Goal: Register for event/course

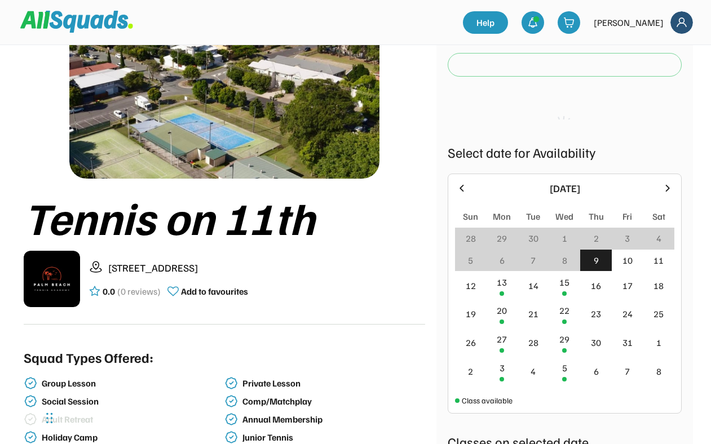
scroll to position [75, 0]
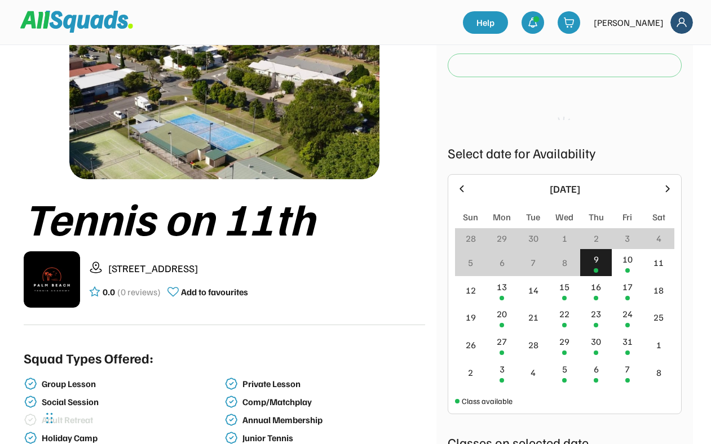
click at [592, 265] on div "9" at bounding box center [596, 263] width 32 height 28
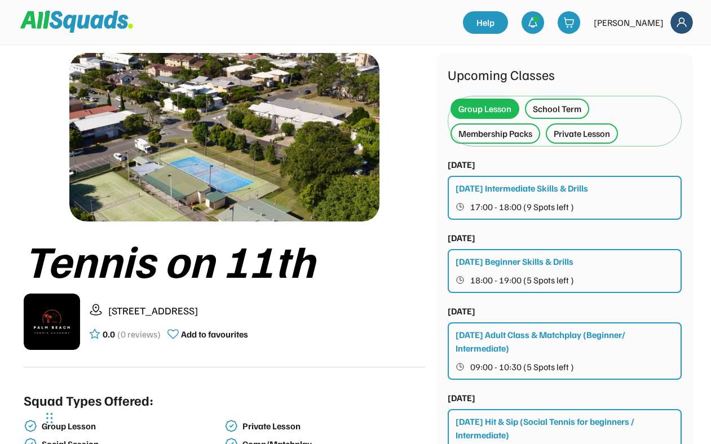
scroll to position [0, 0]
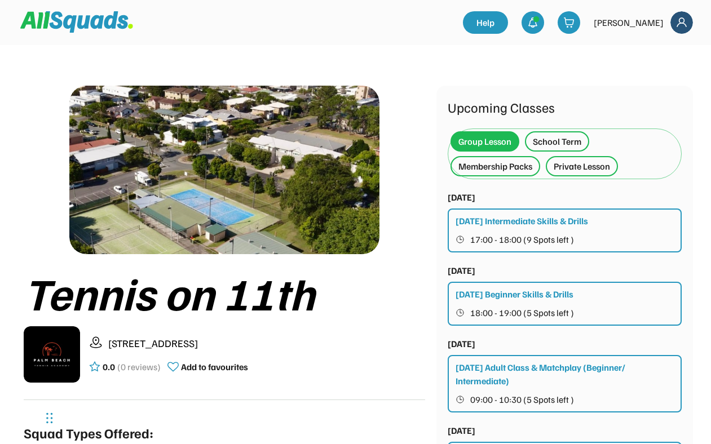
click at [515, 223] on div "[DATE] Intermediate Skills & Drills" at bounding box center [521, 221] width 132 height 14
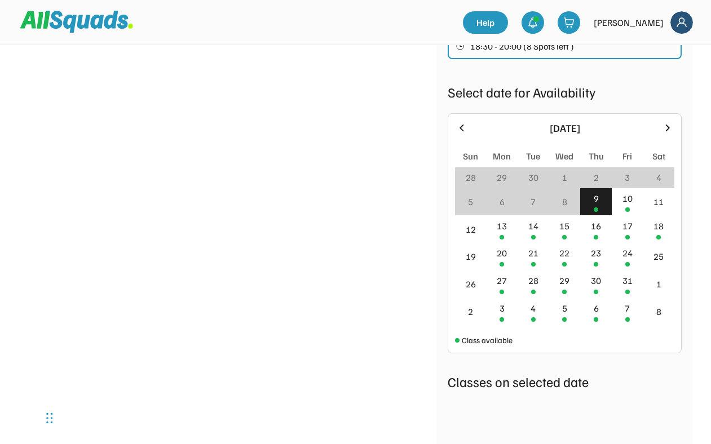
scroll to position [1056, 0]
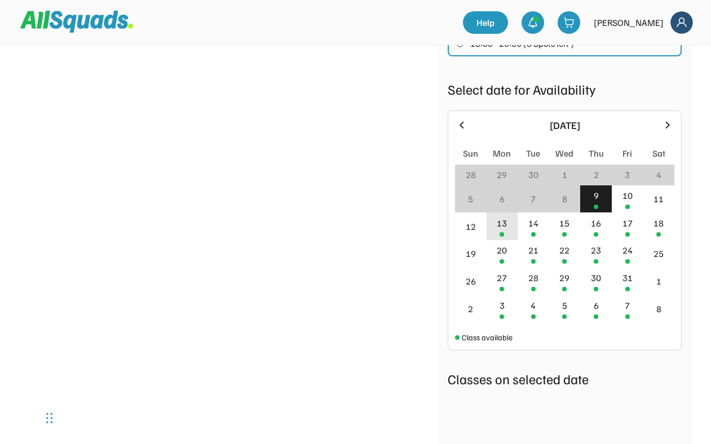
click at [499, 216] on div "13" at bounding box center [502, 223] width 10 height 14
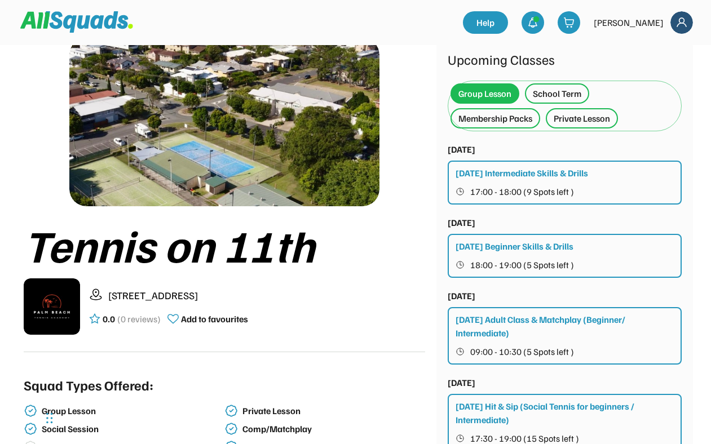
scroll to position [0, 0]
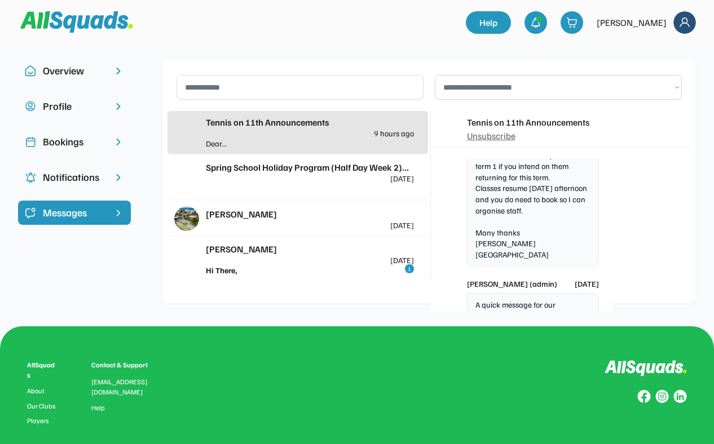
scroll to position [1486, 0]
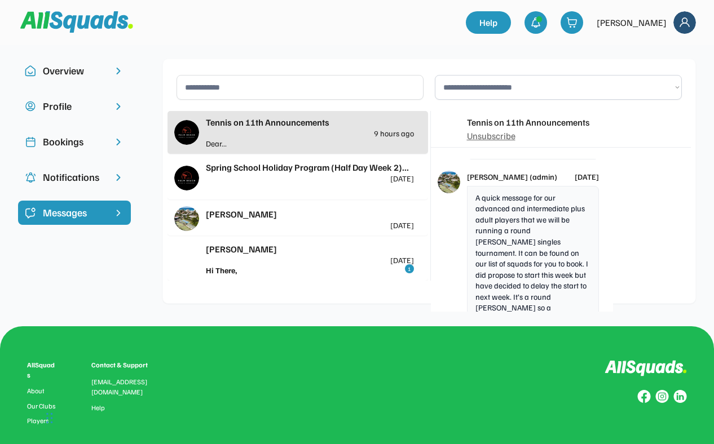
click at [65, 143] on div "Bookings" at bounding box center [74, 141] width 63 height 15
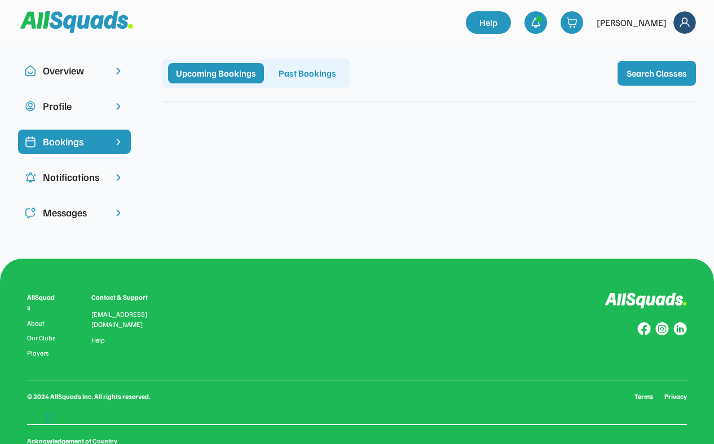
click at [232, 76] on div "Upcoming Bookings" at bounding box center [216, 73] width 96 height 20
click at [648, 73] on button "Search Classes" at bounding box center [656, 73] width 78 height 25
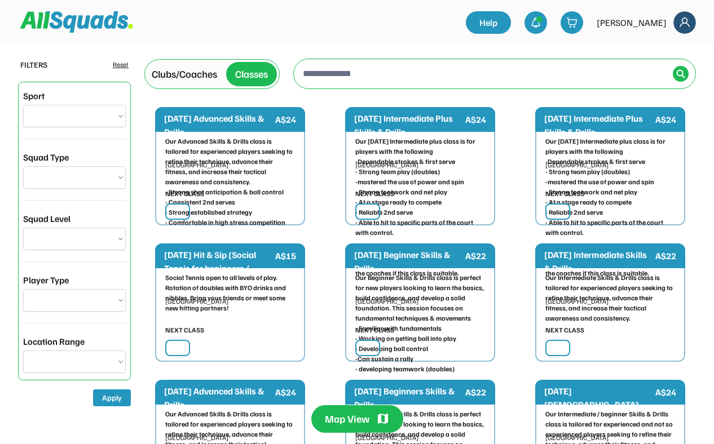
select select "**********"
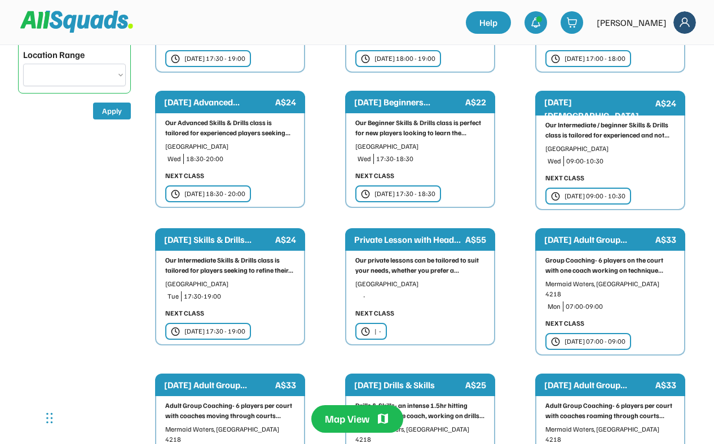
scroll to position [286, 0]
